Goal: Task Accomplishment & Management: Manage account settings

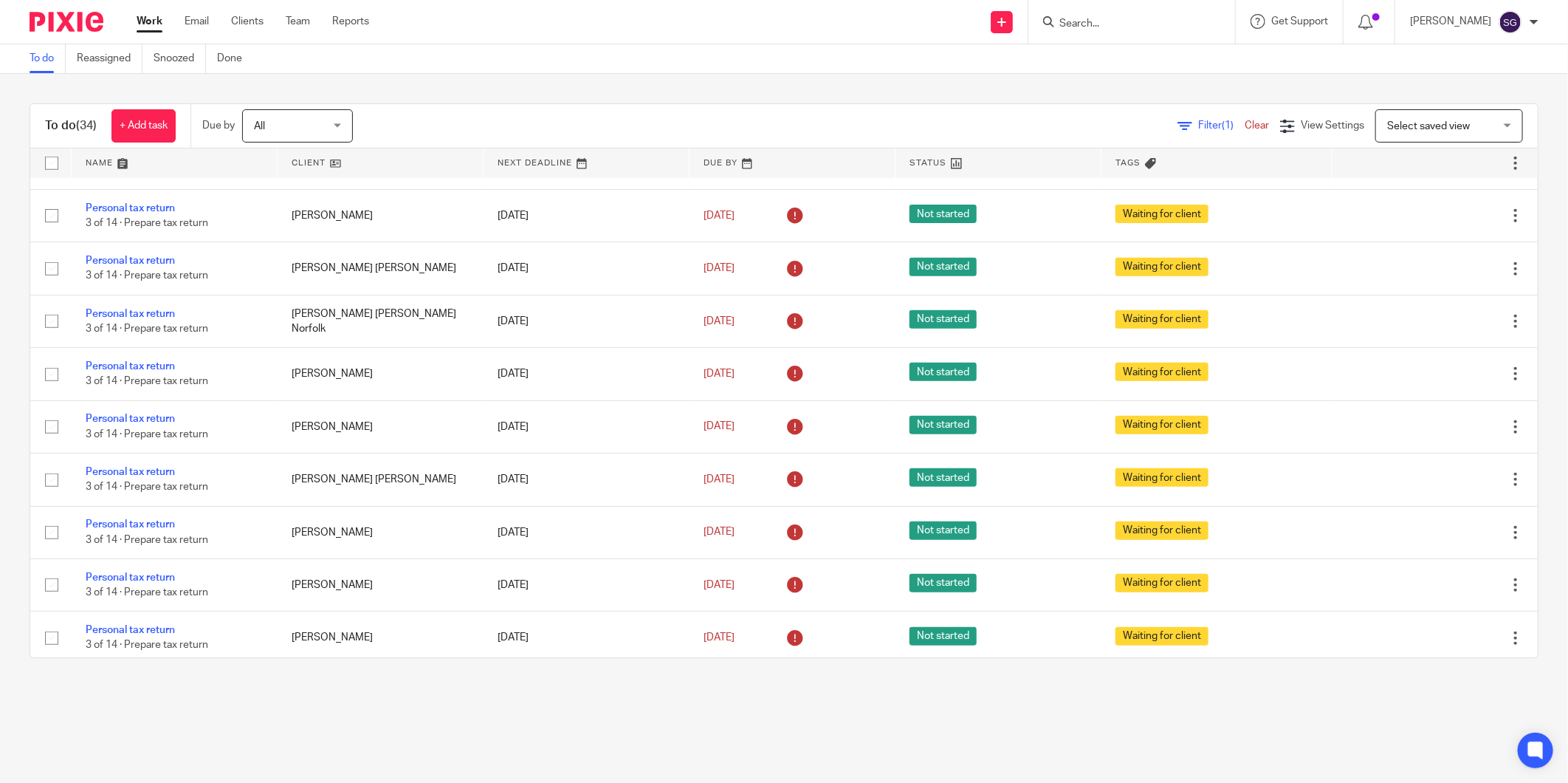
scroll to position [26, 0]
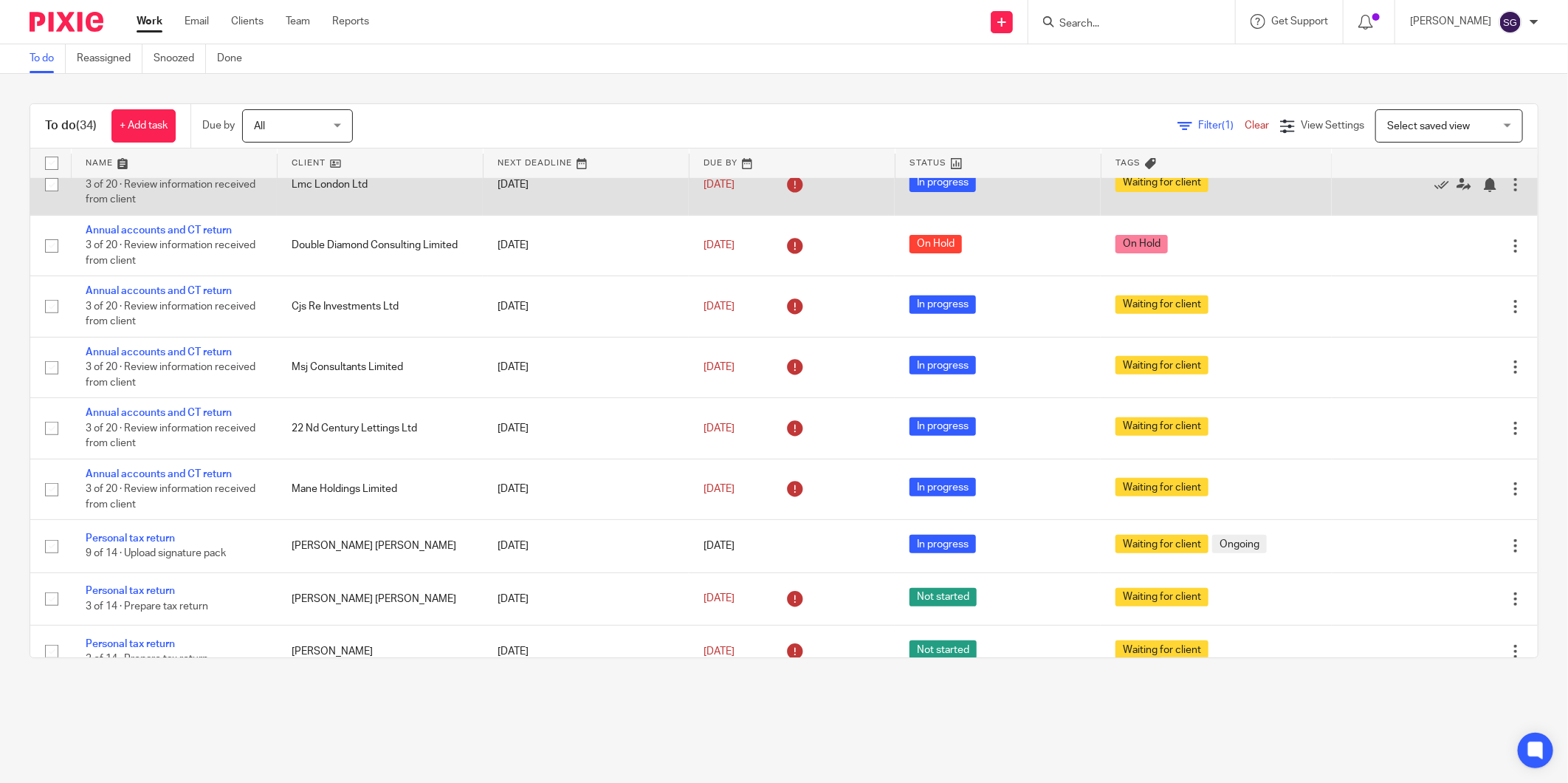
scroll to position [492, 0]
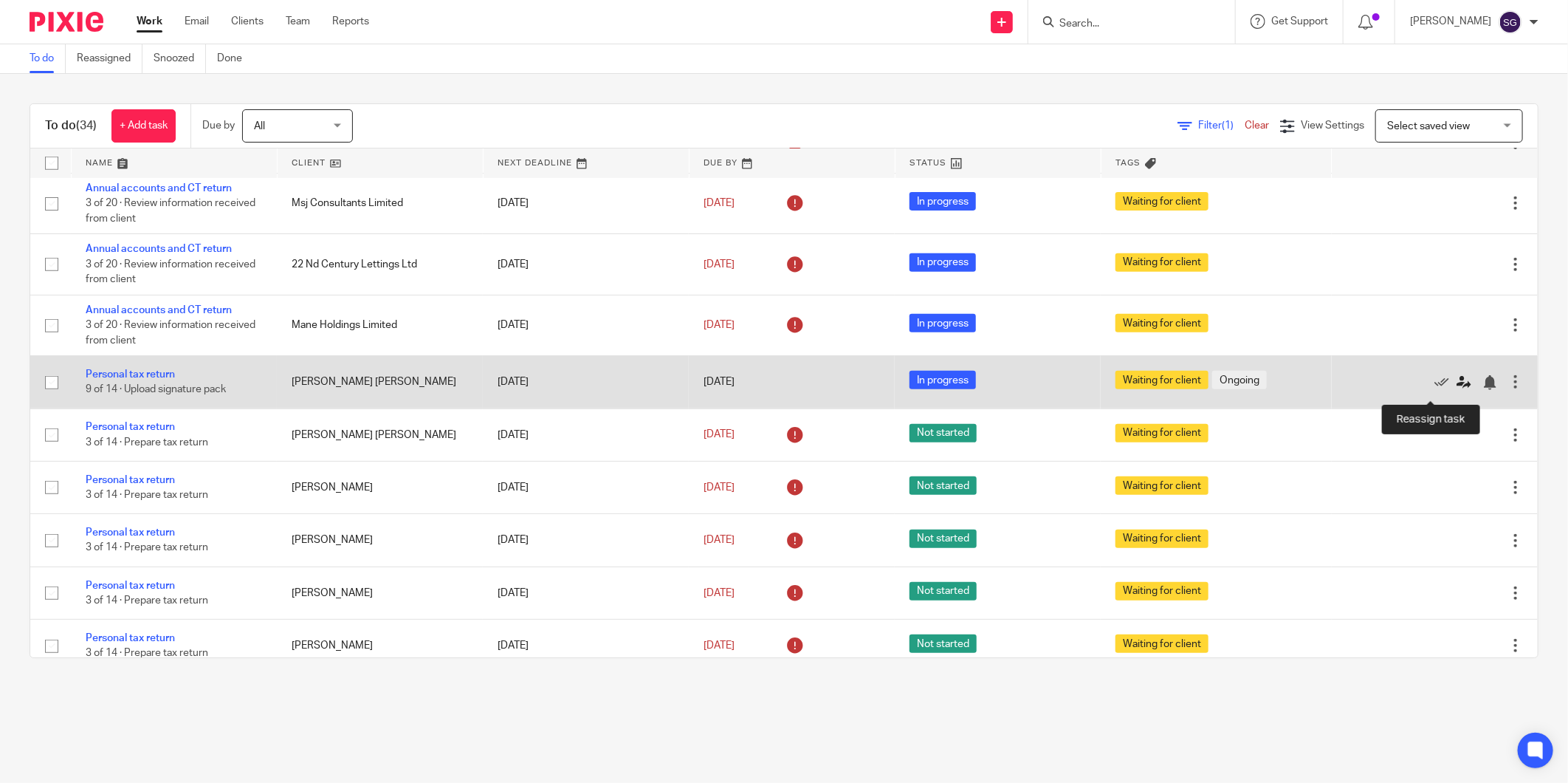
click at [1457, 388] on icon at bounding box center [1464, 382] width 15 height 15
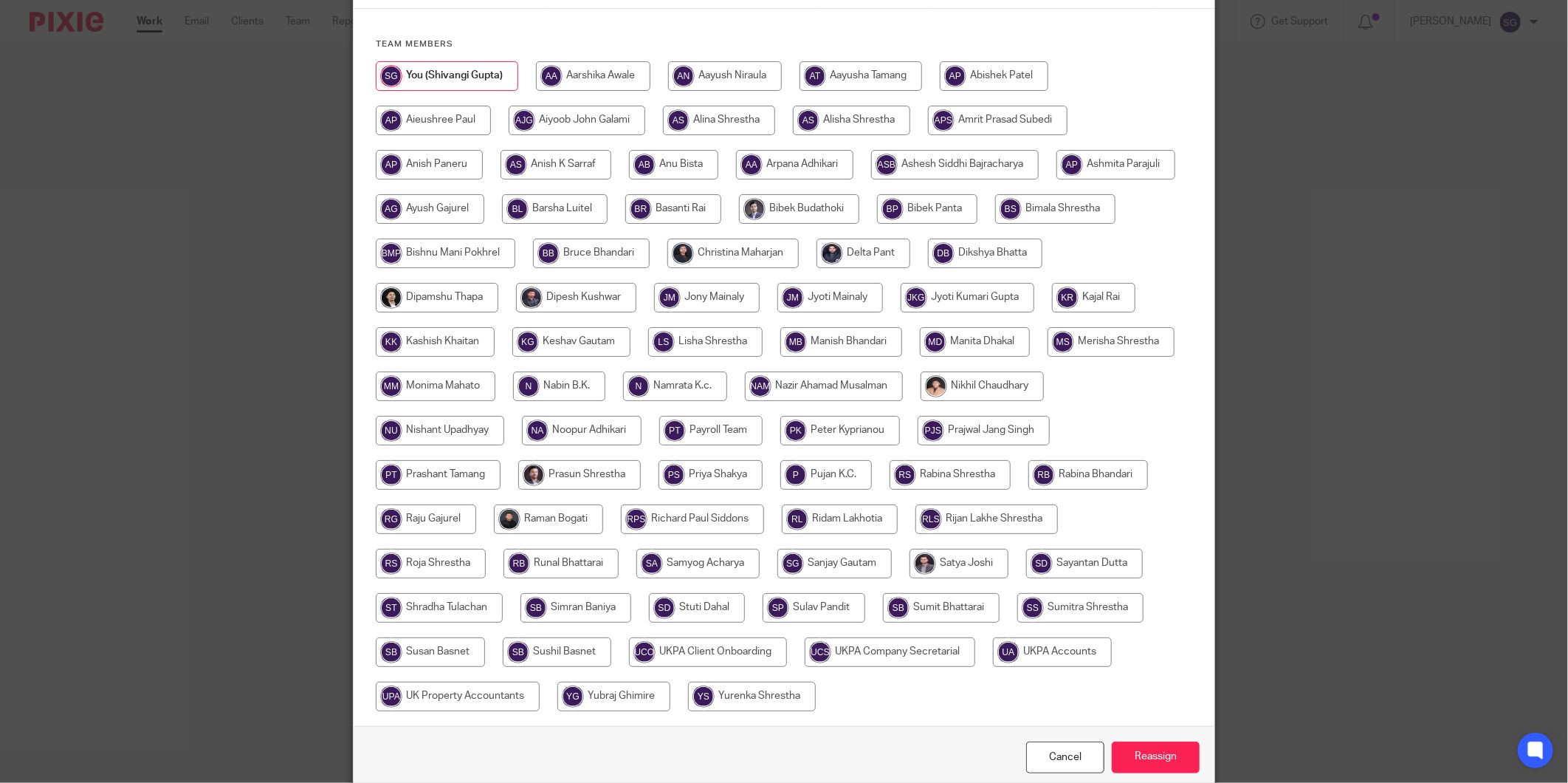
scroll to position [164, 0]
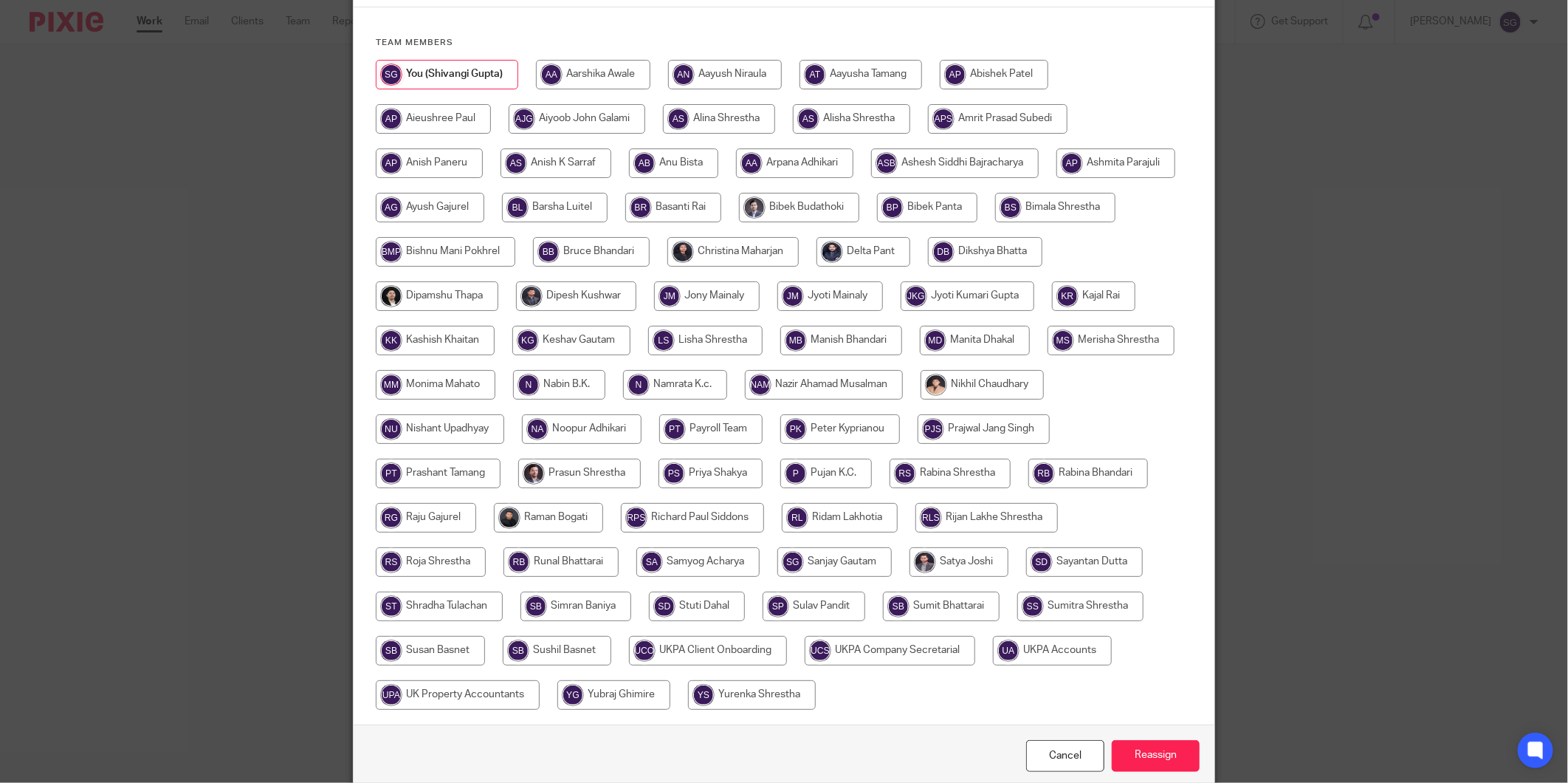
click at [500, 477] on input "radio" at bounding box center [438, 473] width 125 height 29
radio input "true"
click at [1162, 762] on input "Reassign" at bounding box center [1155, 756] width 88 height 32
